Goal: Transaction & Acquisition: Purchase product/service

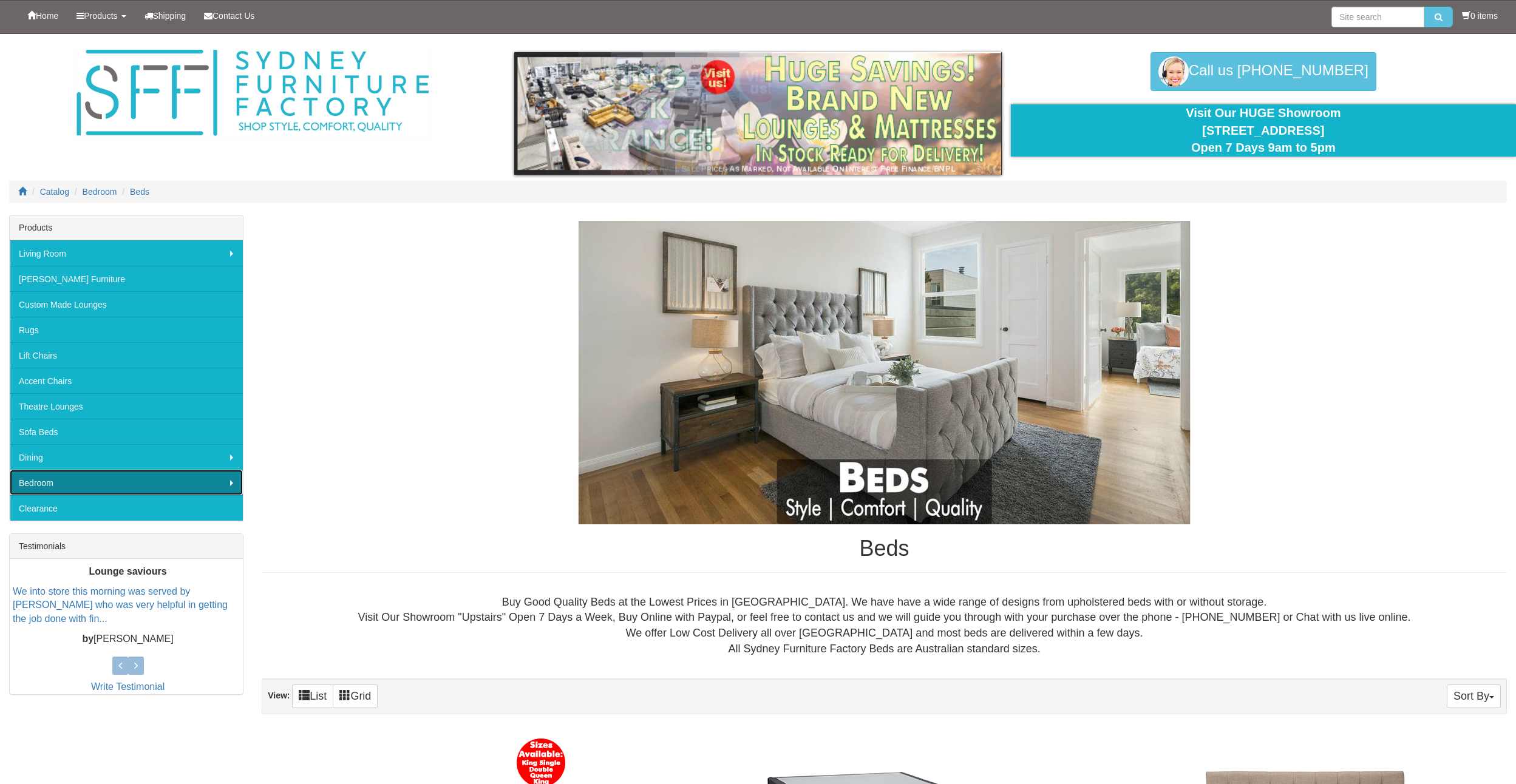
click at [70, 483] on link "Bedroom" at bounding box center [126, 483] width 233 height 26
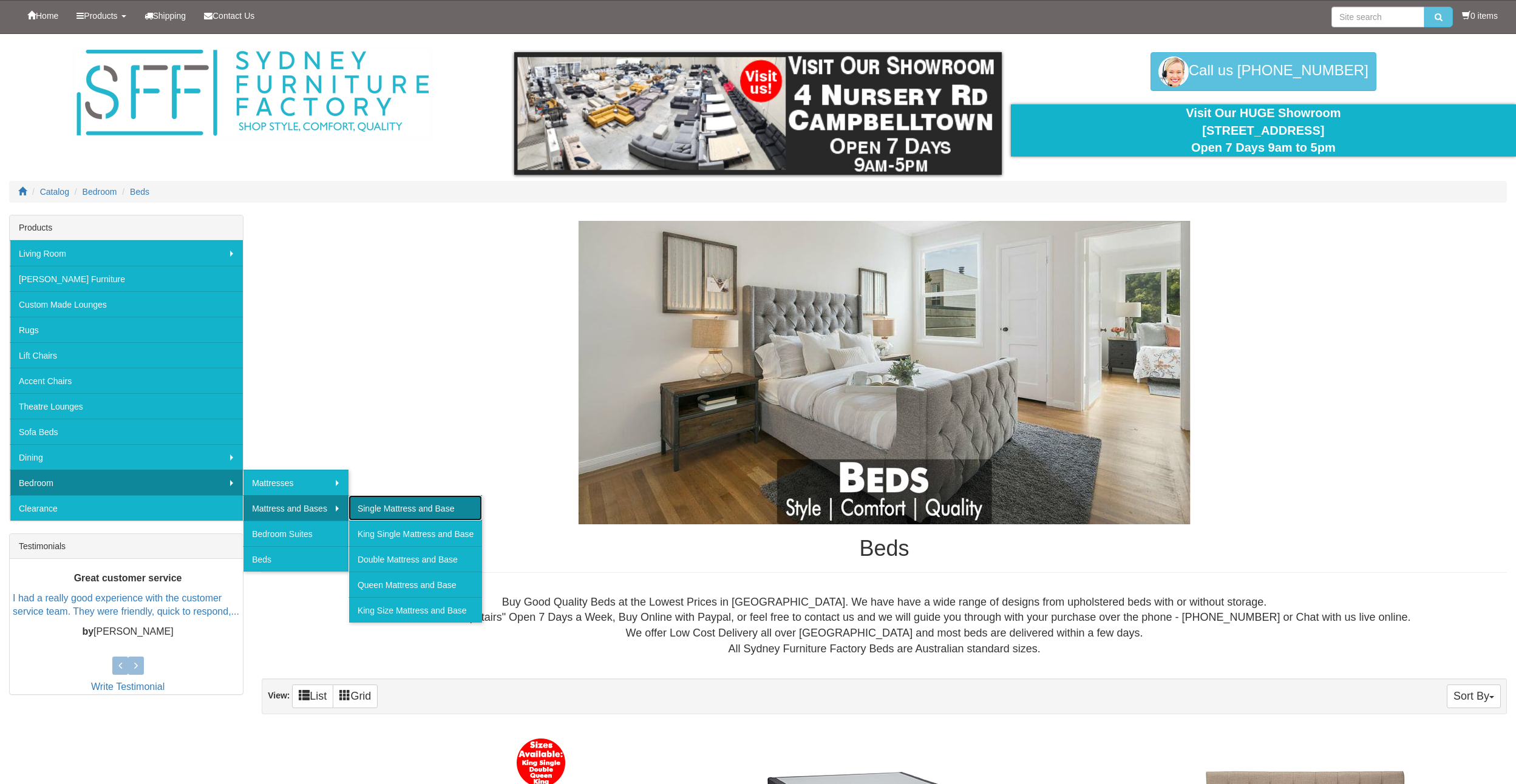
click at [385, 507] on link "Single Mattress and Base" at bounding box center [415, 508] width 133 height 26
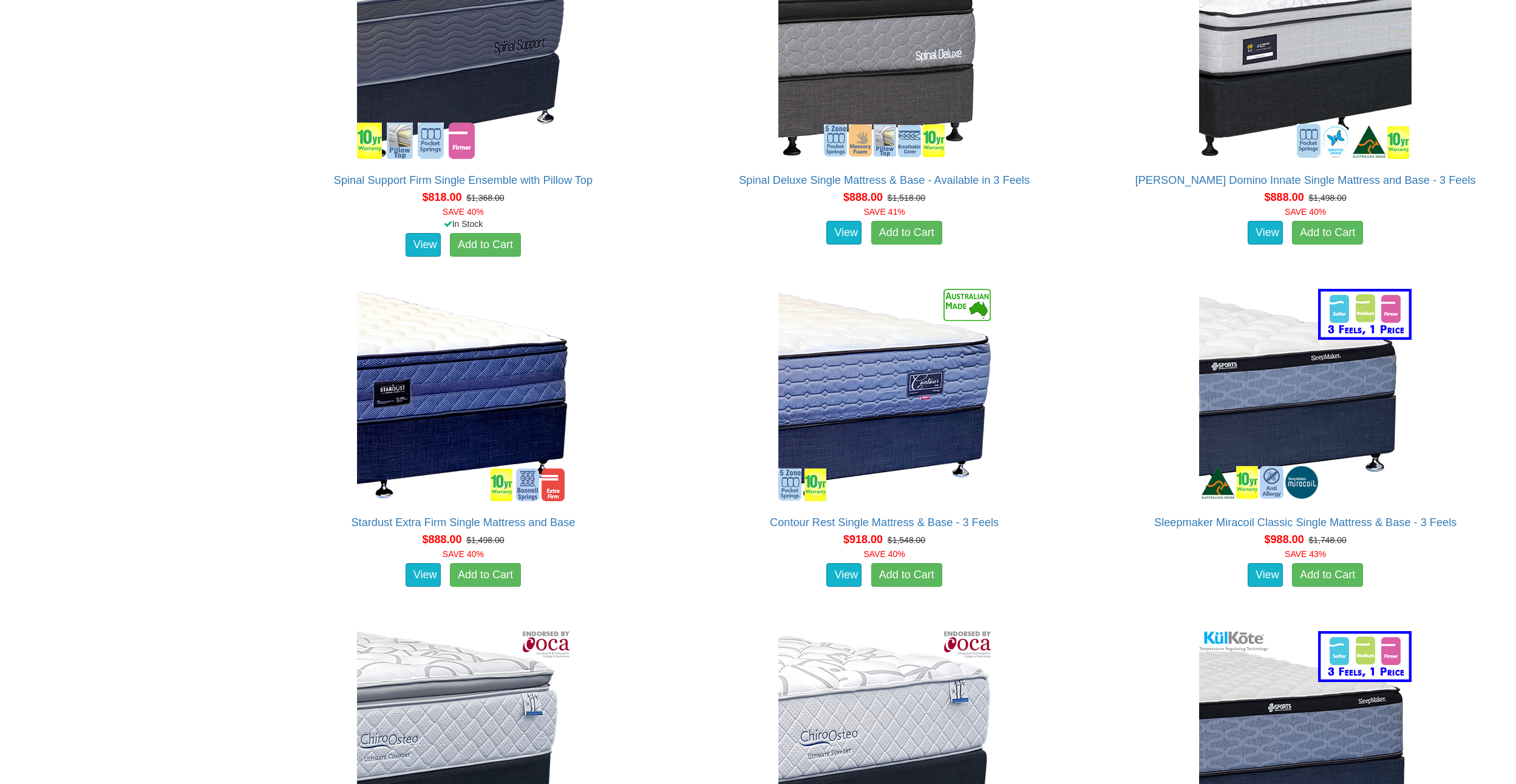
scroll to position [1924, 0]
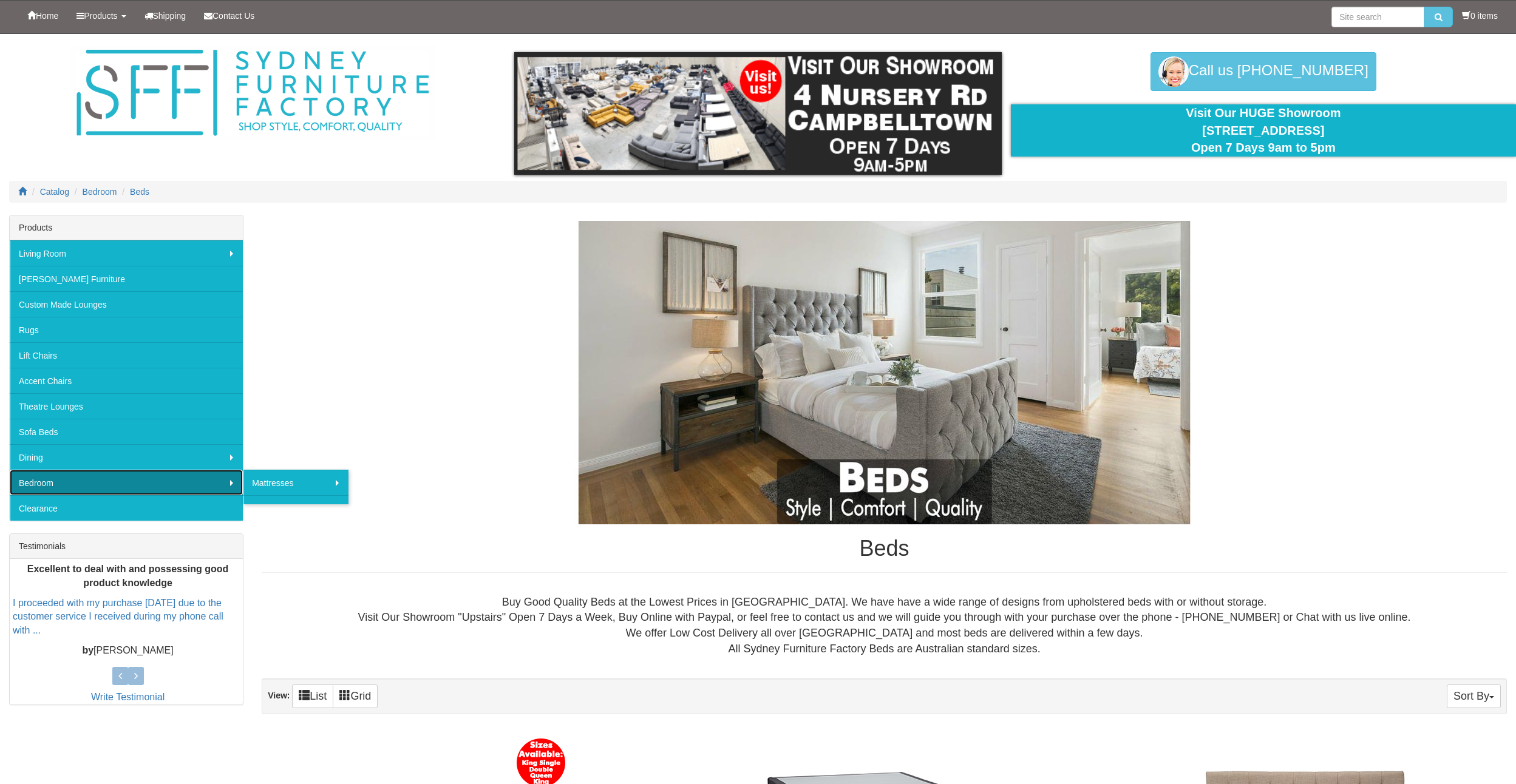
click at [157, 483] on link "Bedroom" at bounding box center [126, 483] width 233 height 26
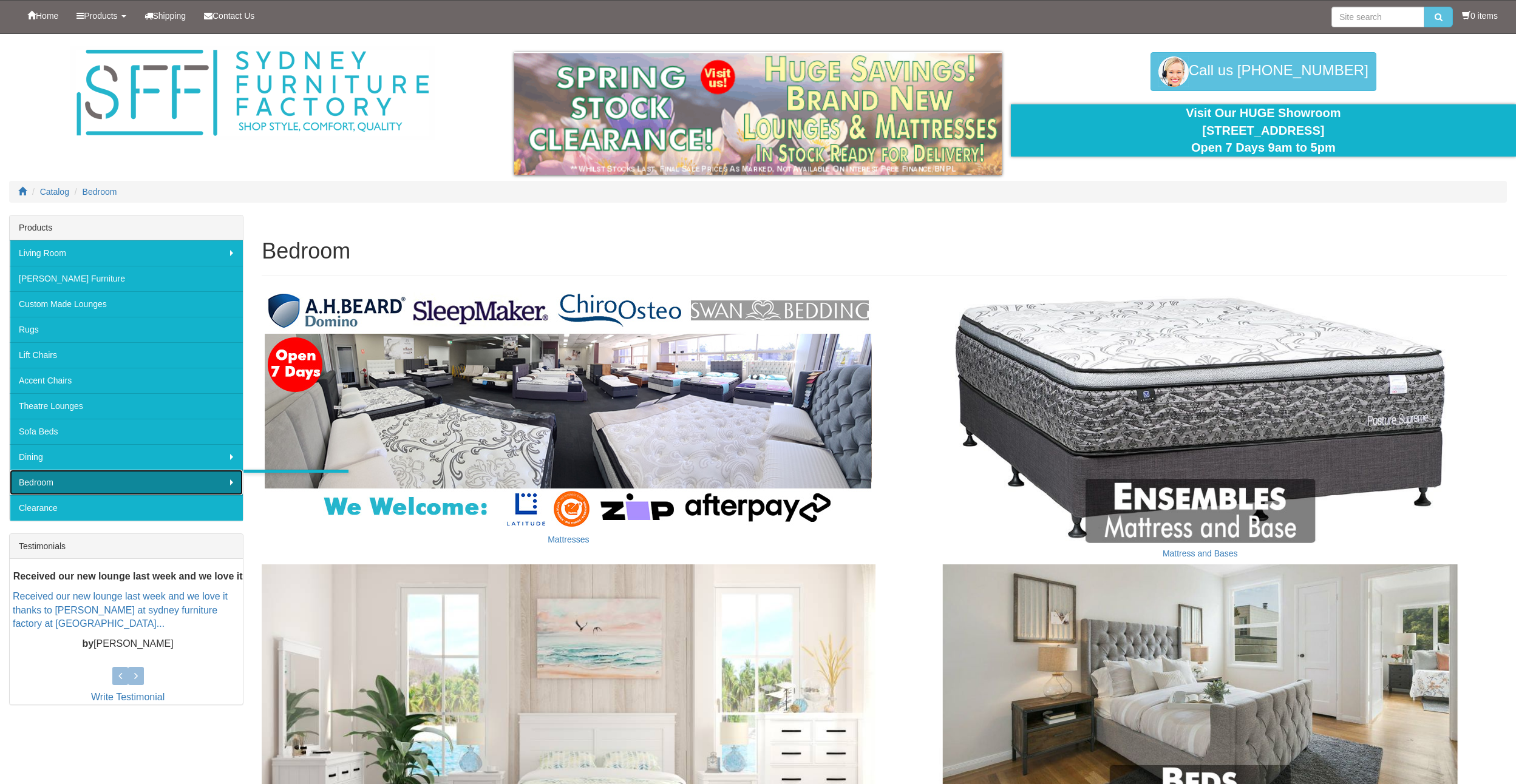
click at [166, 478] on link "Bedroom" at bounding box center [126, 483] width 233 height 26
click at [225, 481] on link "Bedroom" at bounding box center [126, 483] width 233 height 26
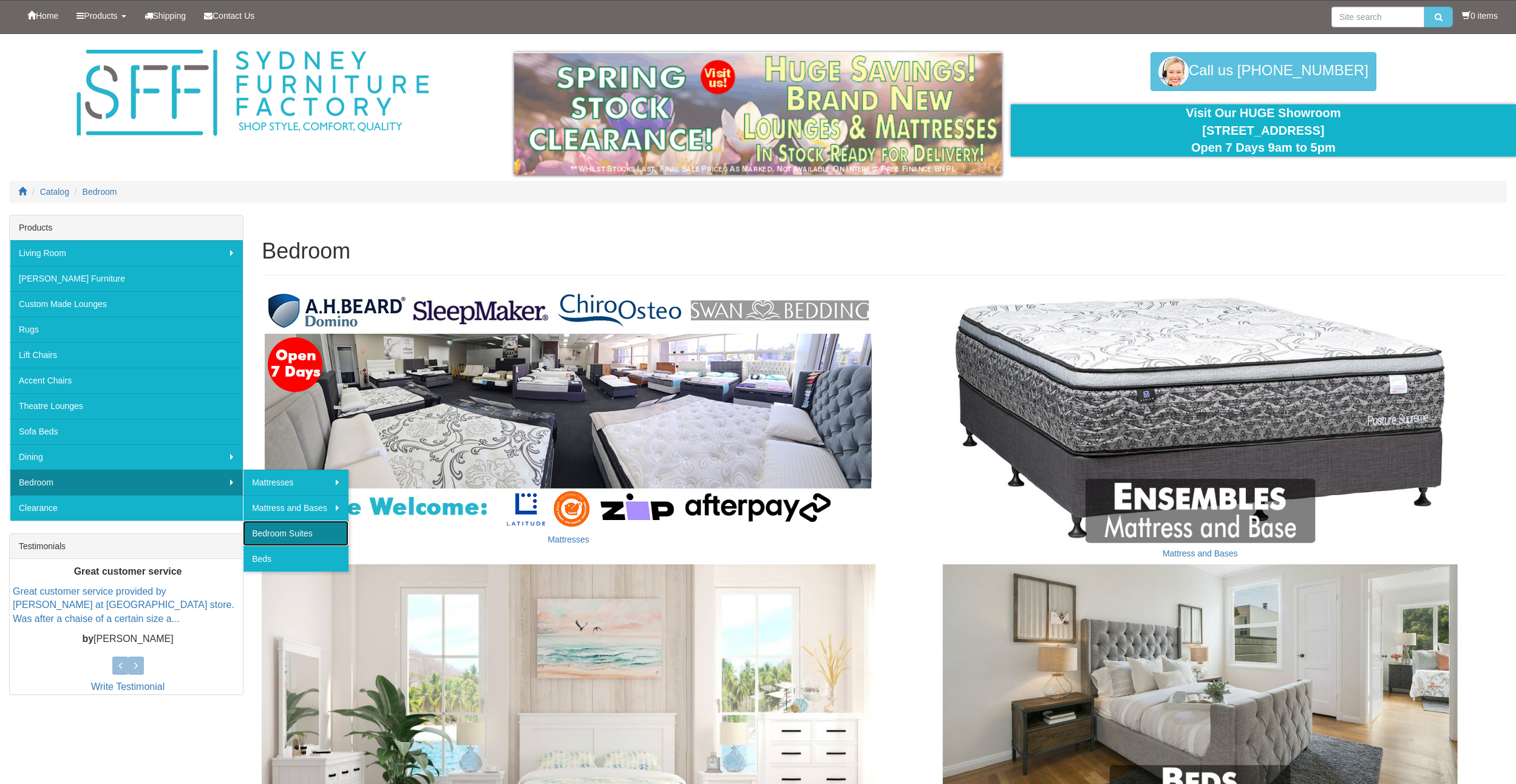
click at [299, 536] on link "Bedroom Suites" at bounding box center [296, 534] width 106 height 26
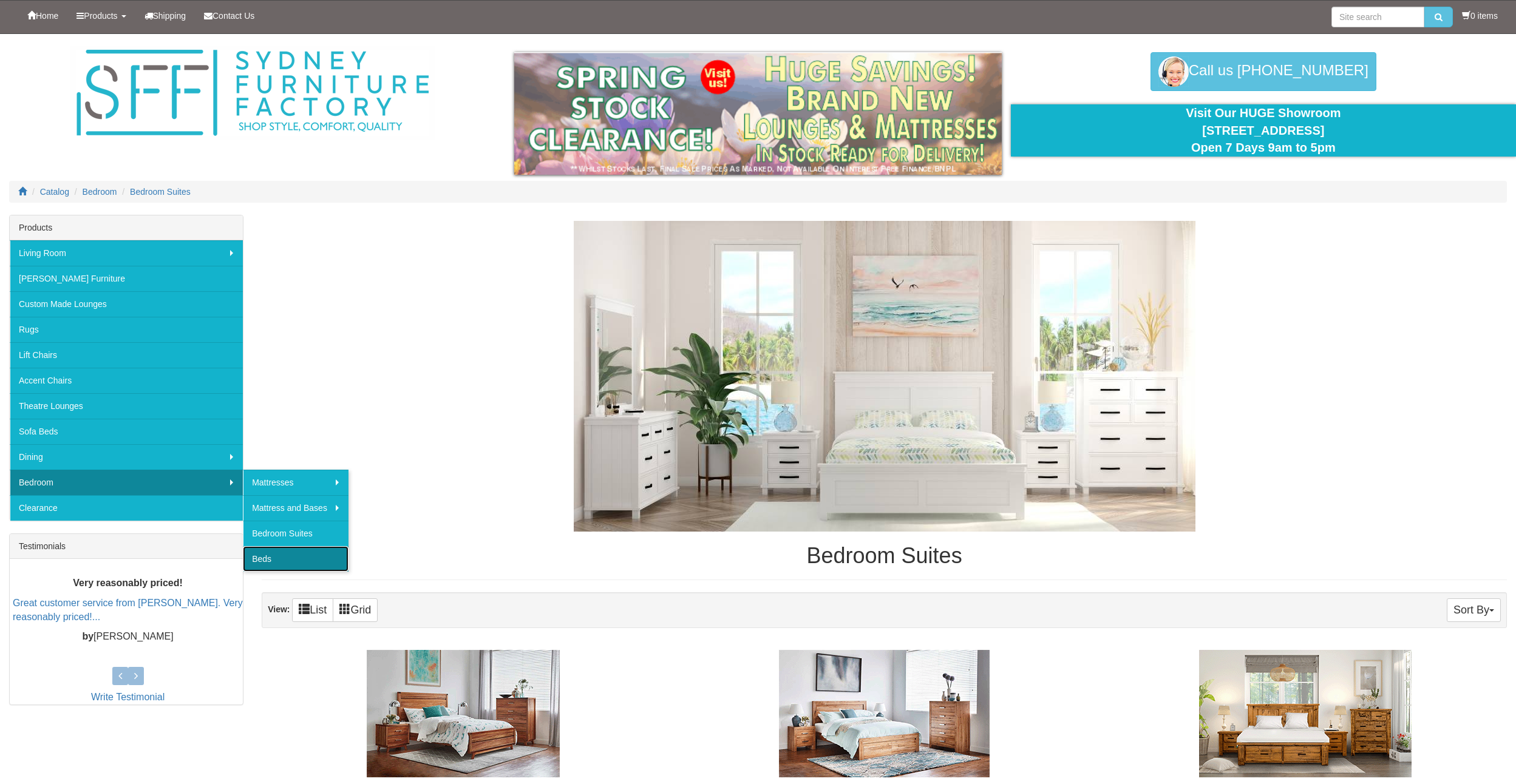
click at [309, 553] on link "Beds" at bounding box center [296, 559] width 106 height 26
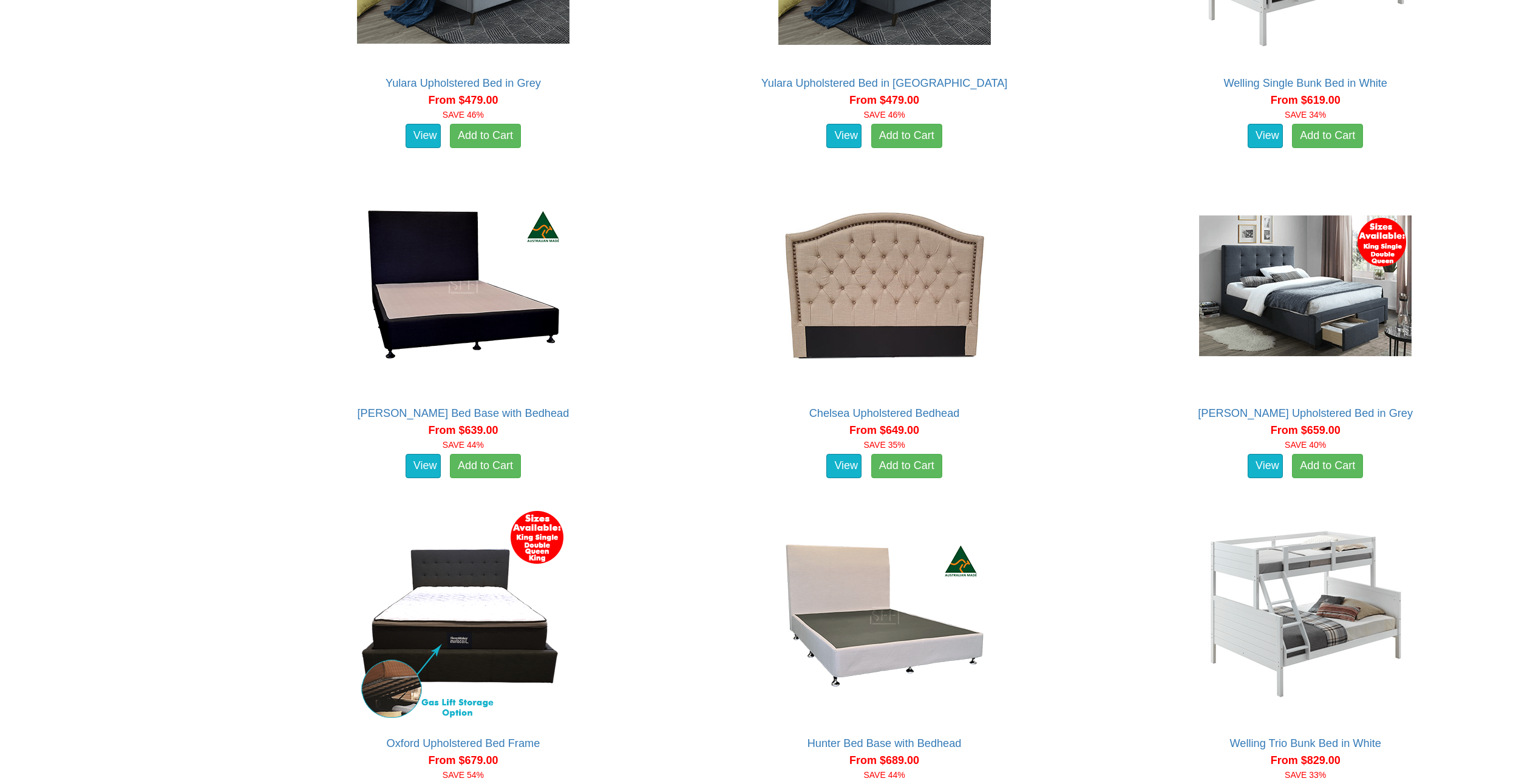
scroll to position [1216, 0]
click at [1303, 305] on img at bounding box center [1305, 286] width 219 height 218
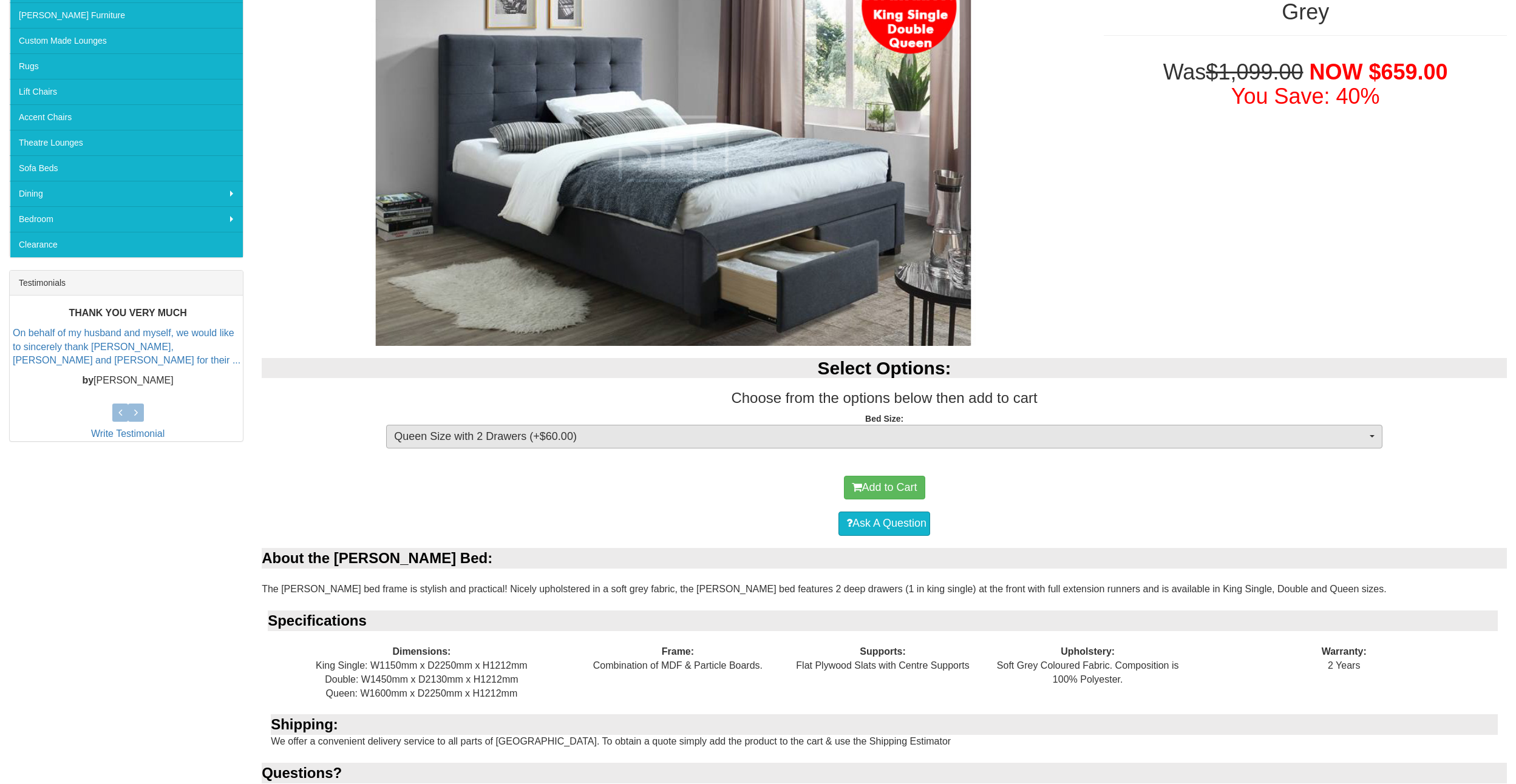
scroll to position [264, 0]
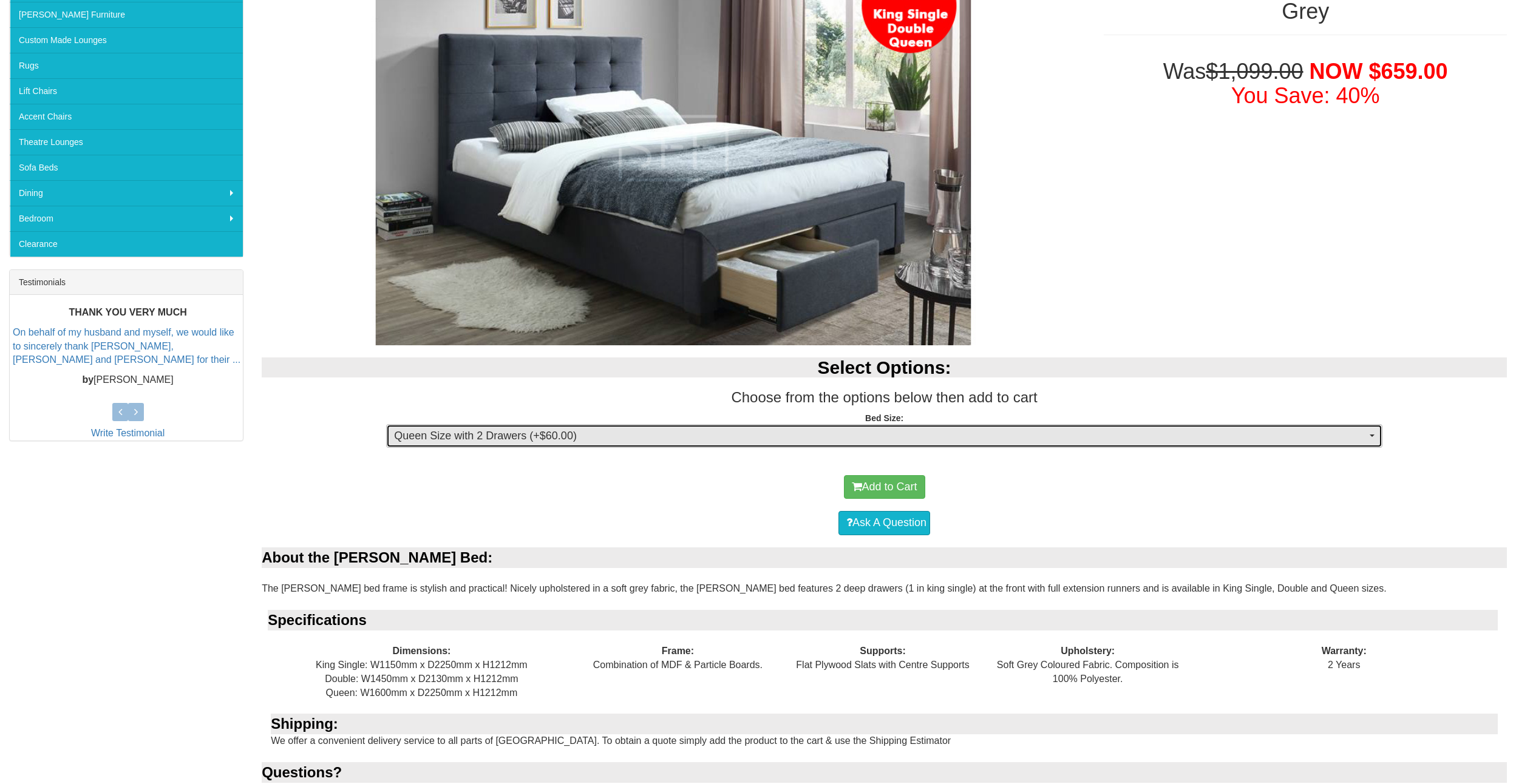
click at [993, 439] on span "Queen Size with 2 Drawers (+$60.00)" at bounding box center [880, 436] width 973 height 16
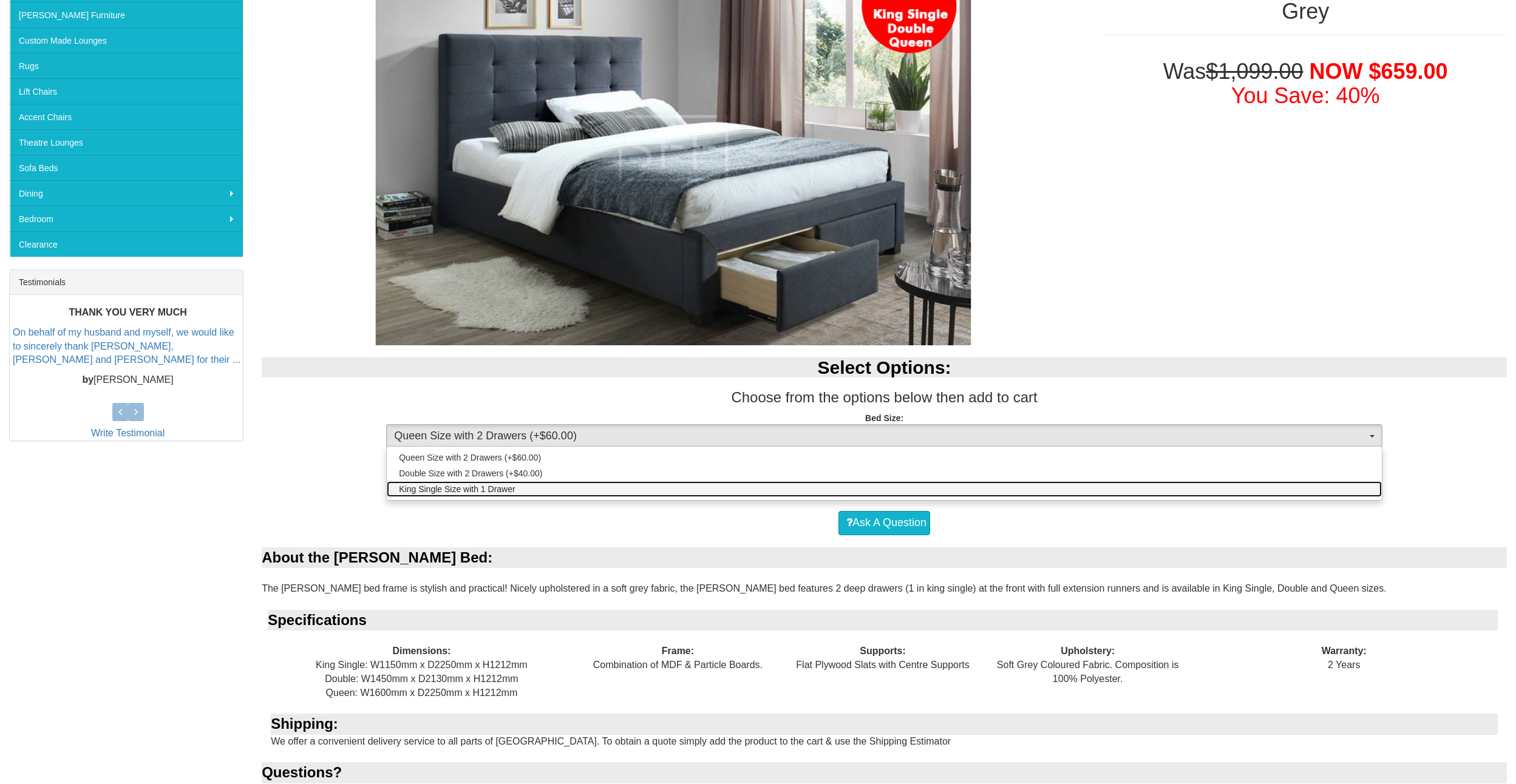
click at [471, 492] on span "King Single Size with 1 Drawer" at bounding box center [457, 489] width 116 height 12
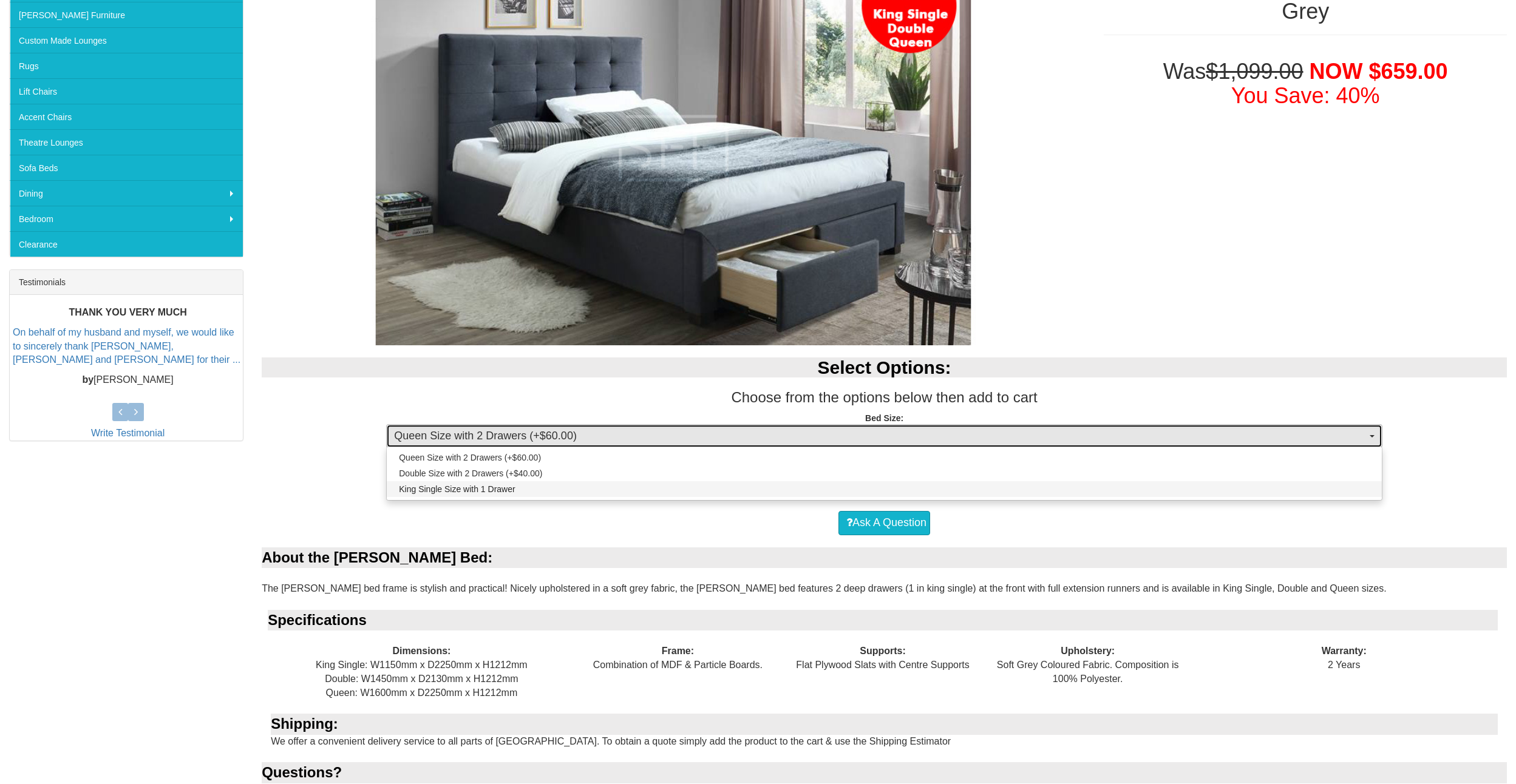
select select "1394"
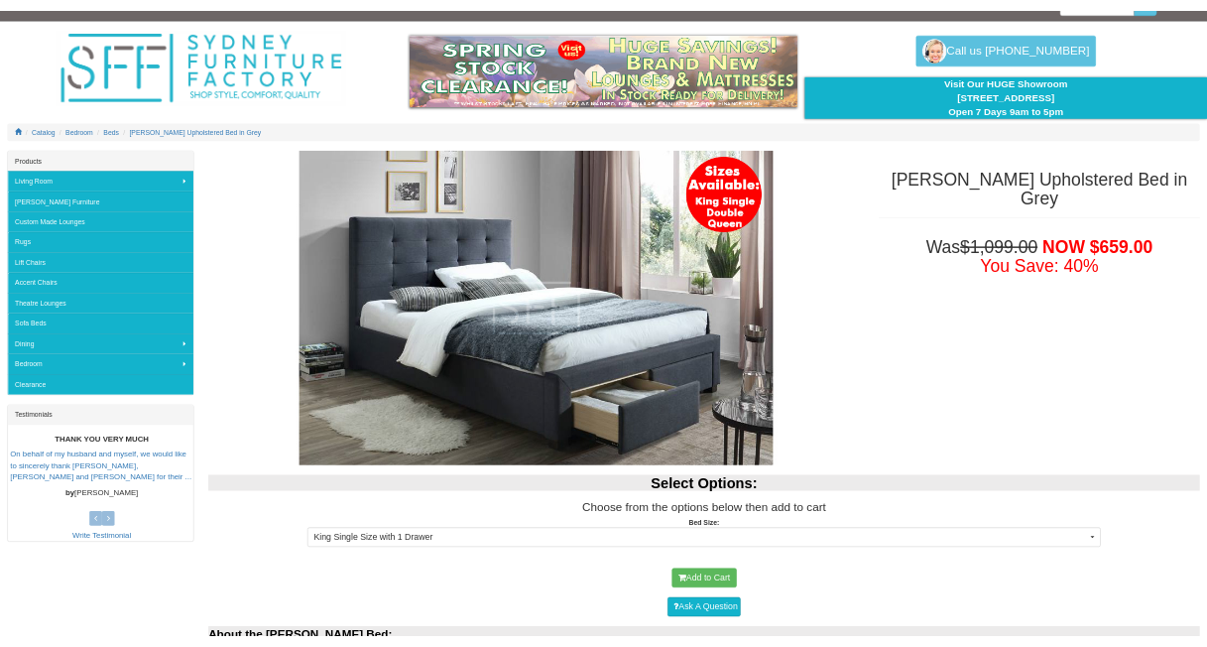
scroll to position [35, 0]
